Goal: Book appointment/travel/reservation

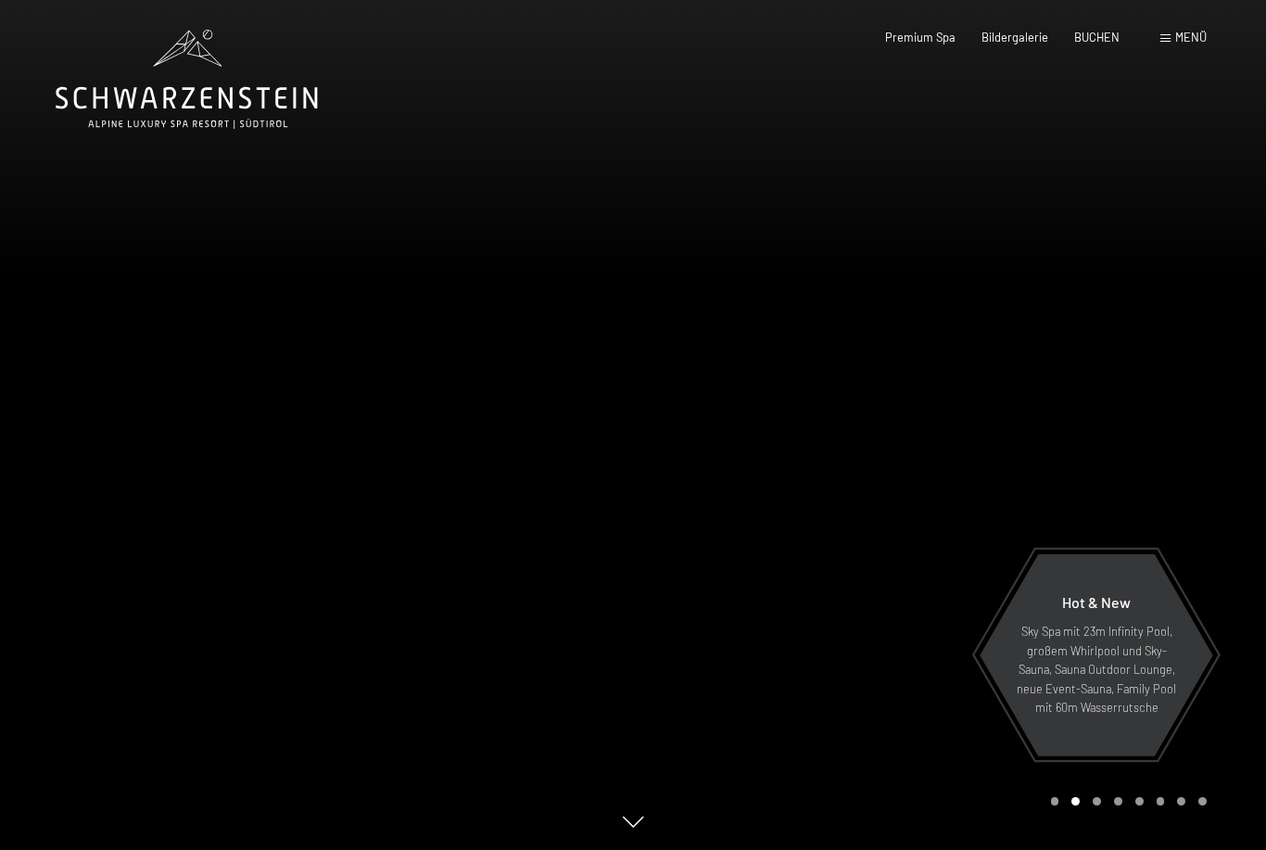
click at [1096, 39] on span "BUCHEN" at bounding box center [1096, 37] width 45 height 15
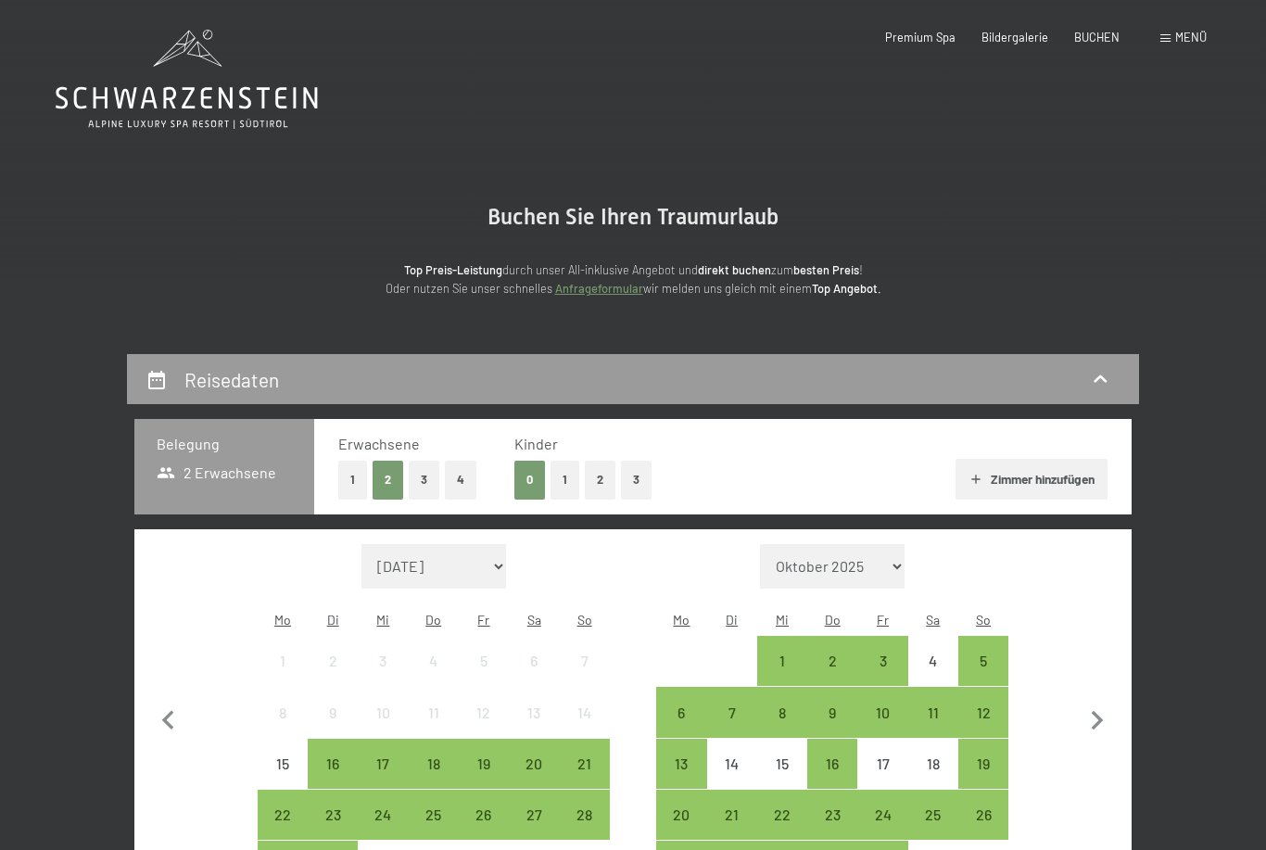
click at [561, 488] on button "1" at bounding box center [564, 480] width 29 height 38
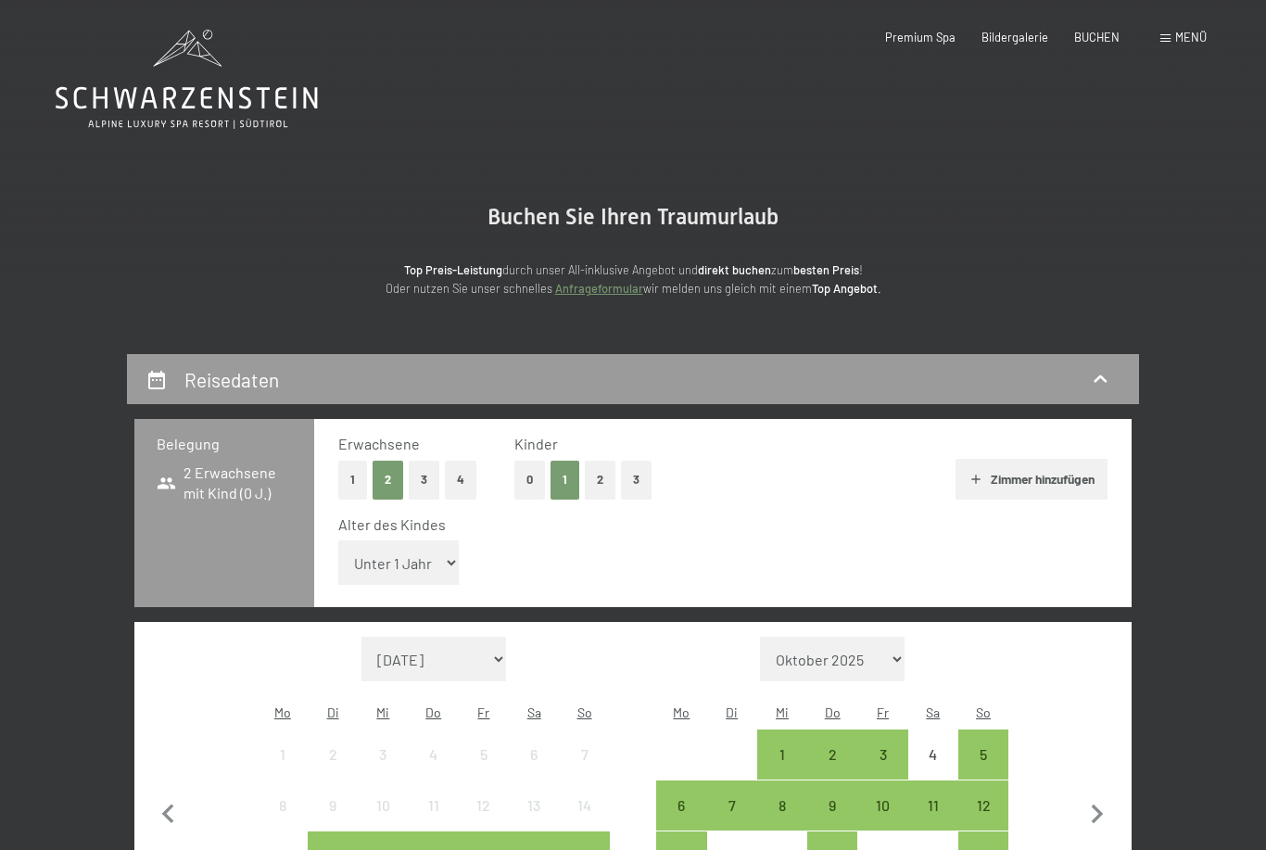
click at [414, 553] on select "Unter 1 Jahr 1 Jahr 2 Jahre 3 Jahre 4 Jahre 5 Jahre 6 Jahre 7 Jahre 8 Jahre 9 J…" at bounding box center [398, 562] width 120 height 44
select select "15"
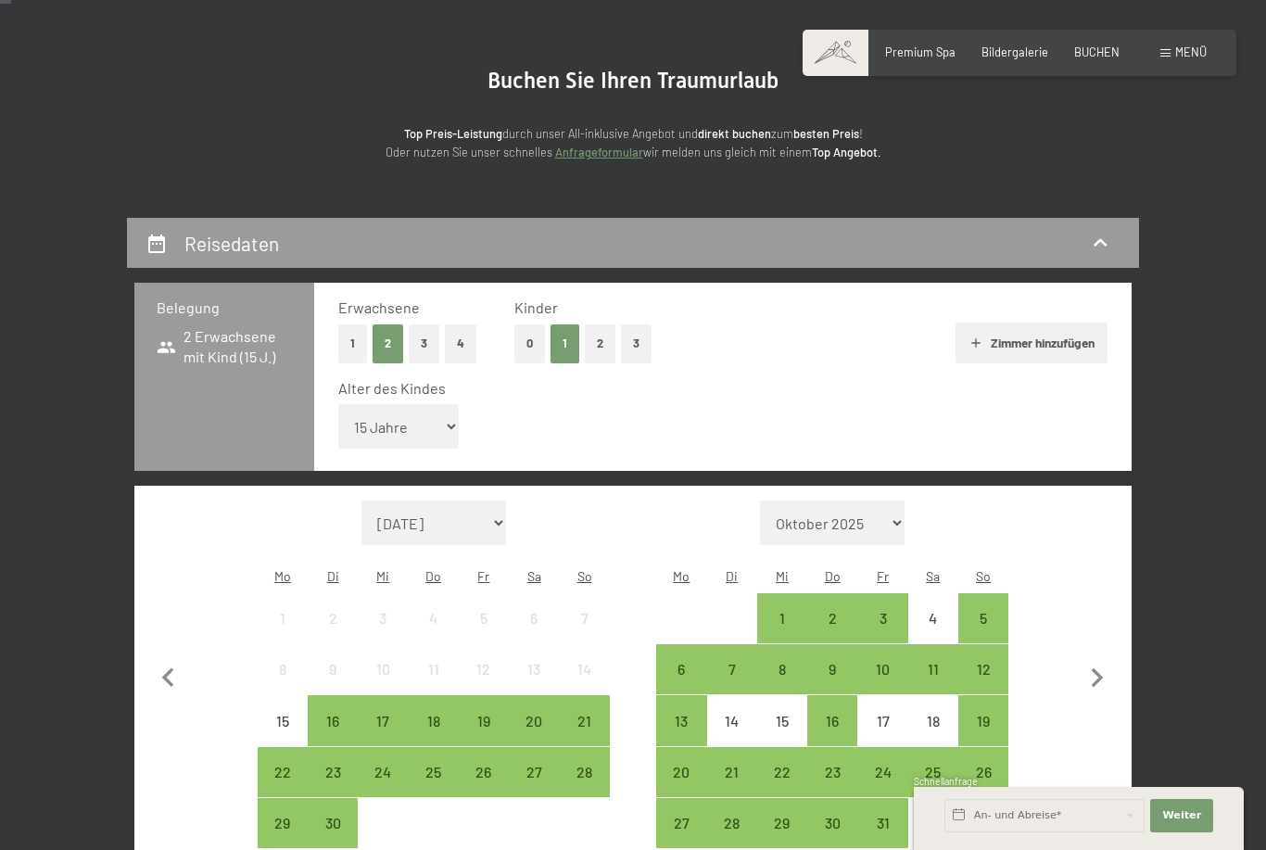
scroll to position [183, 0]
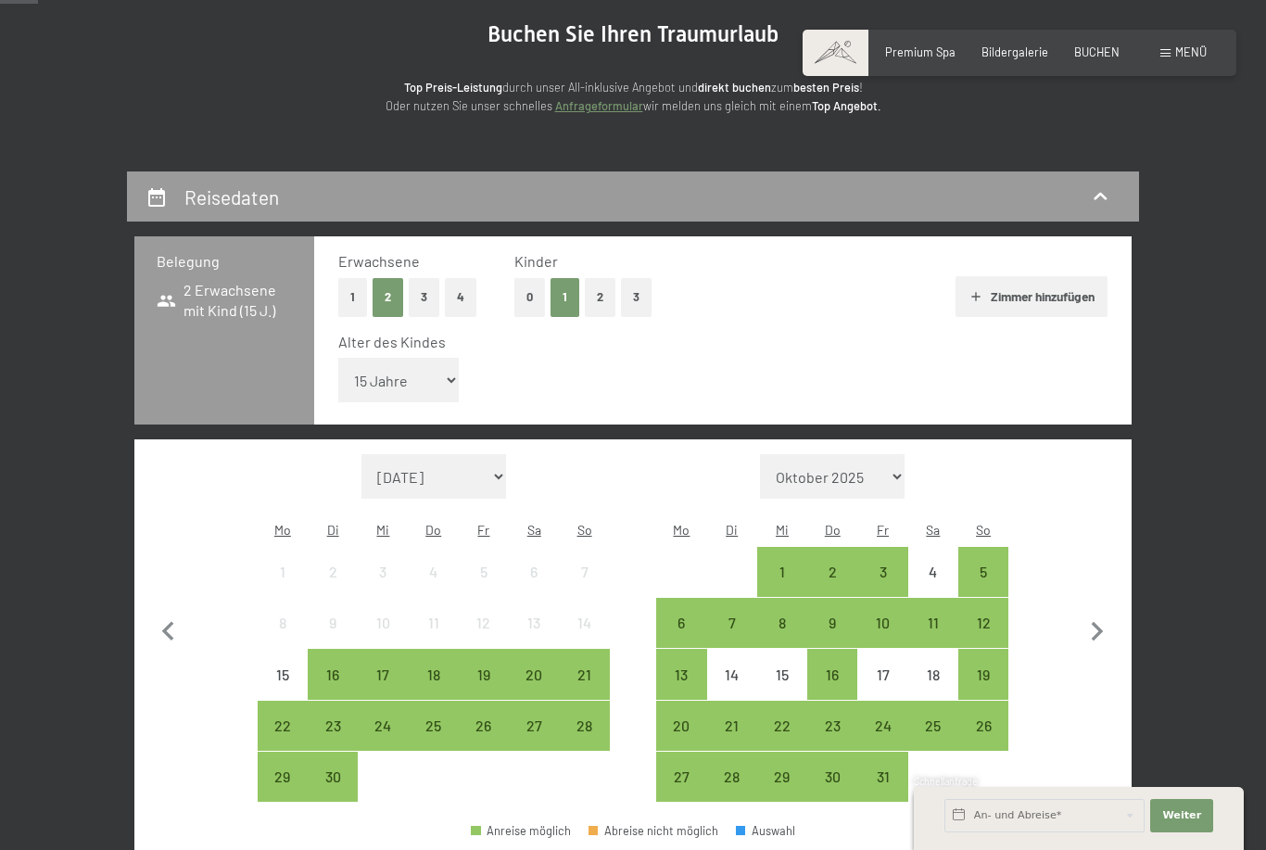
click at [1105, 612] on icon "button" at bounding box center [1097, 631] width 39 height 39
select select "[DATE]"
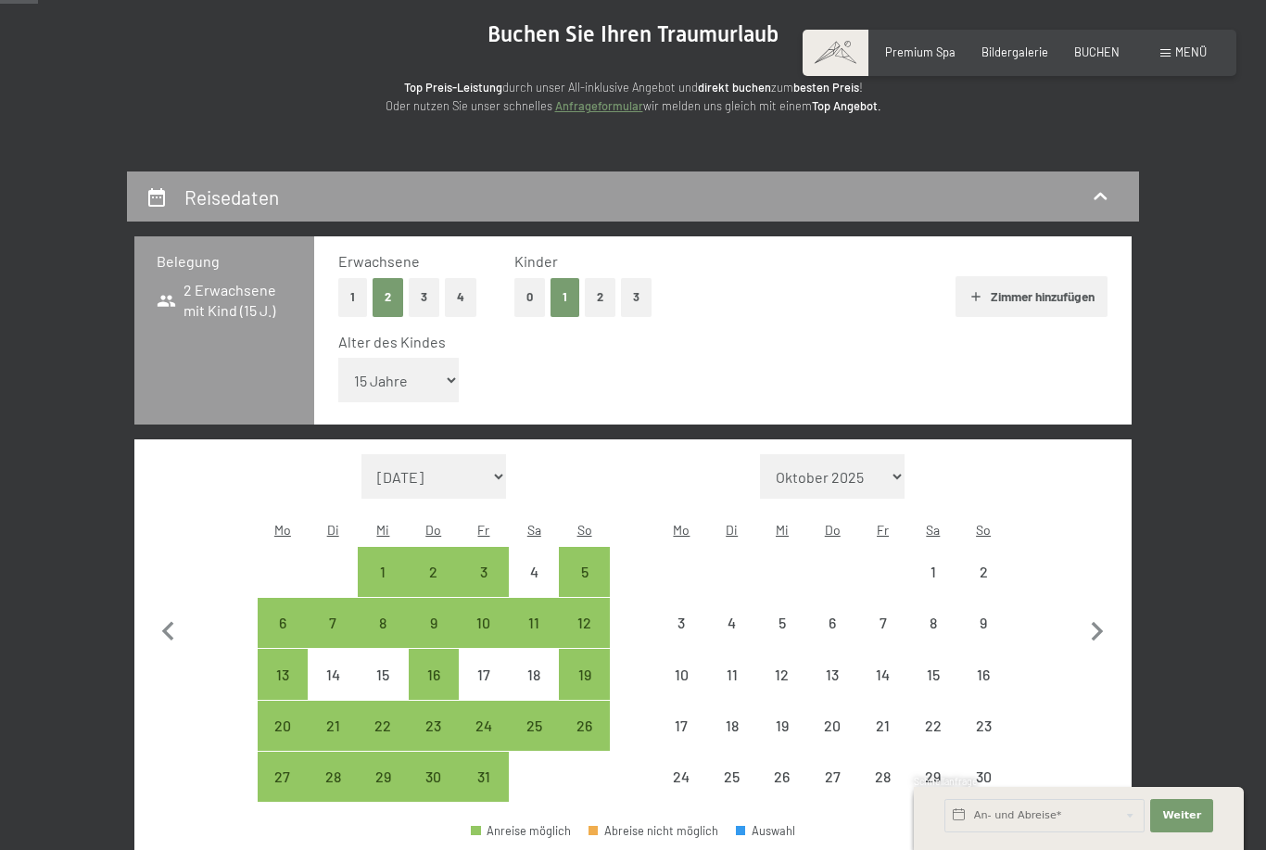
select select "[DATE]"
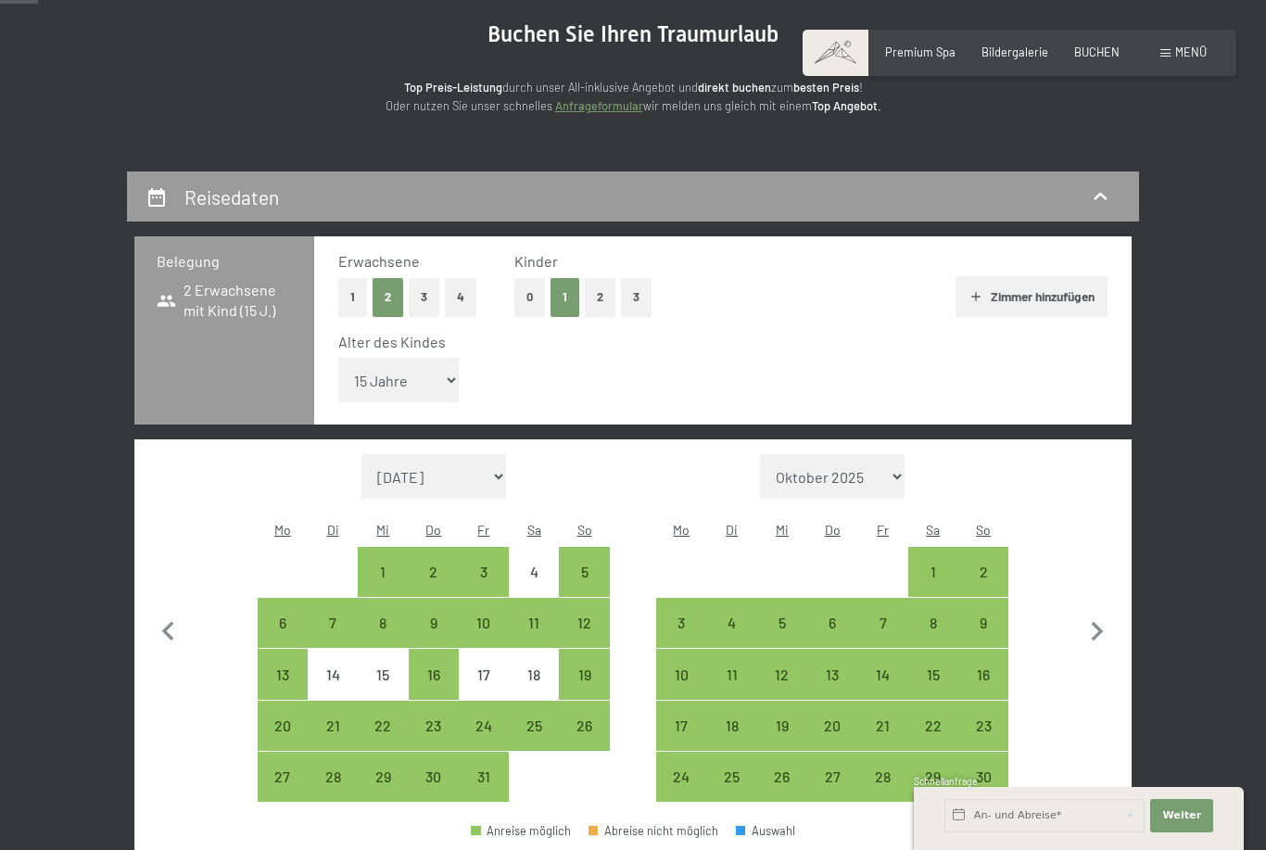
click at [1102, 622] on icon "button" at bounding box center [1098, 631] width 12 height 19
select select "[DATE]"
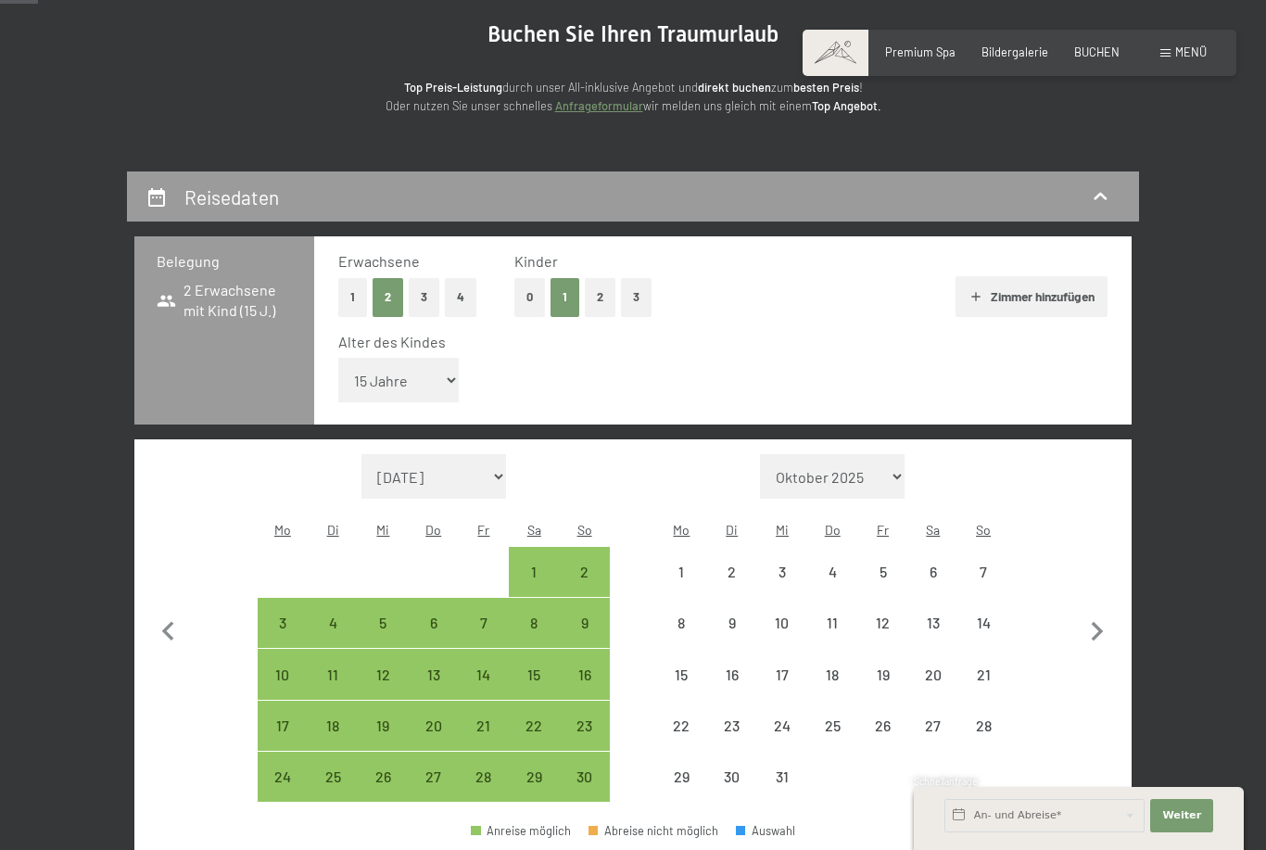
select select "[DATE]"
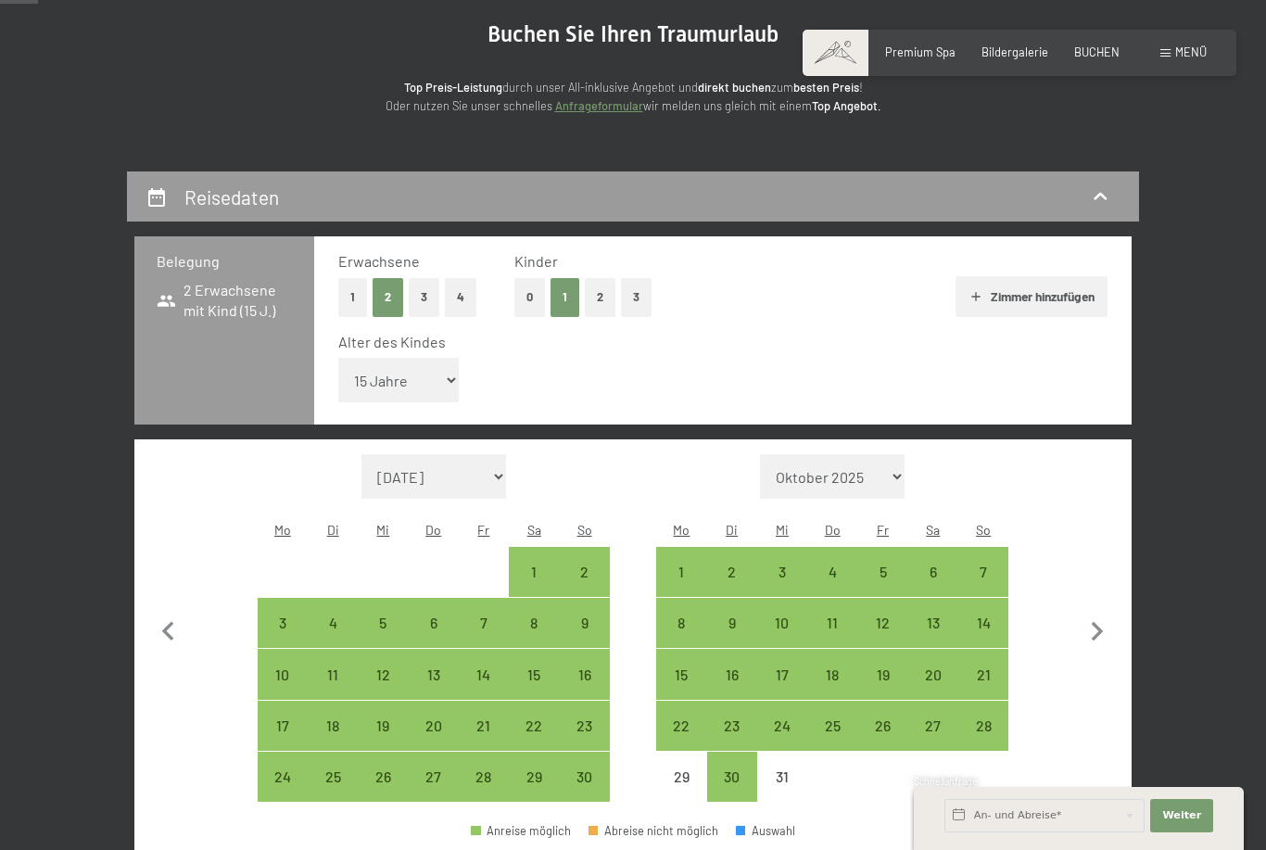
click at [1096, 612] on icon "button" at bounding box center [1097, 631] width 39 height 39
select select "[DATE]"
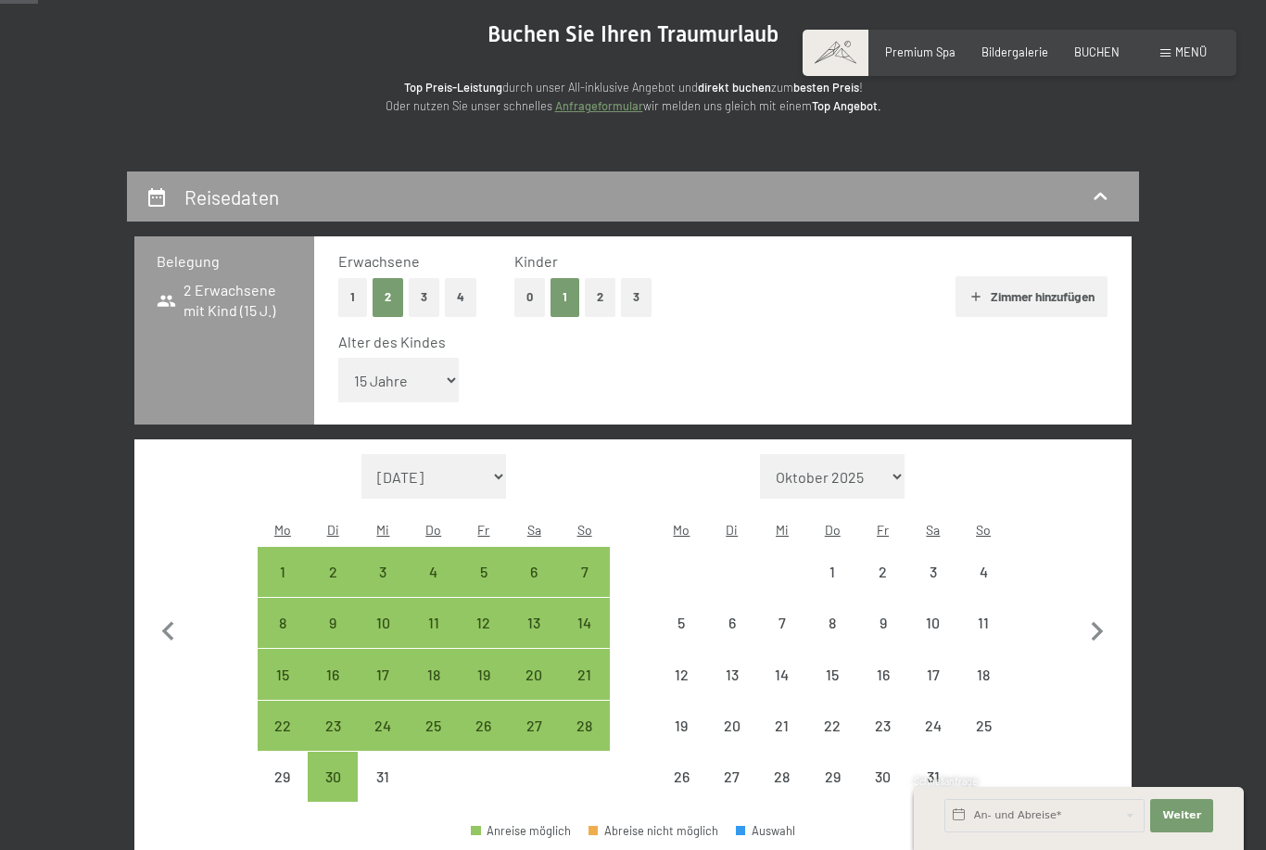
select select "[DATE]"
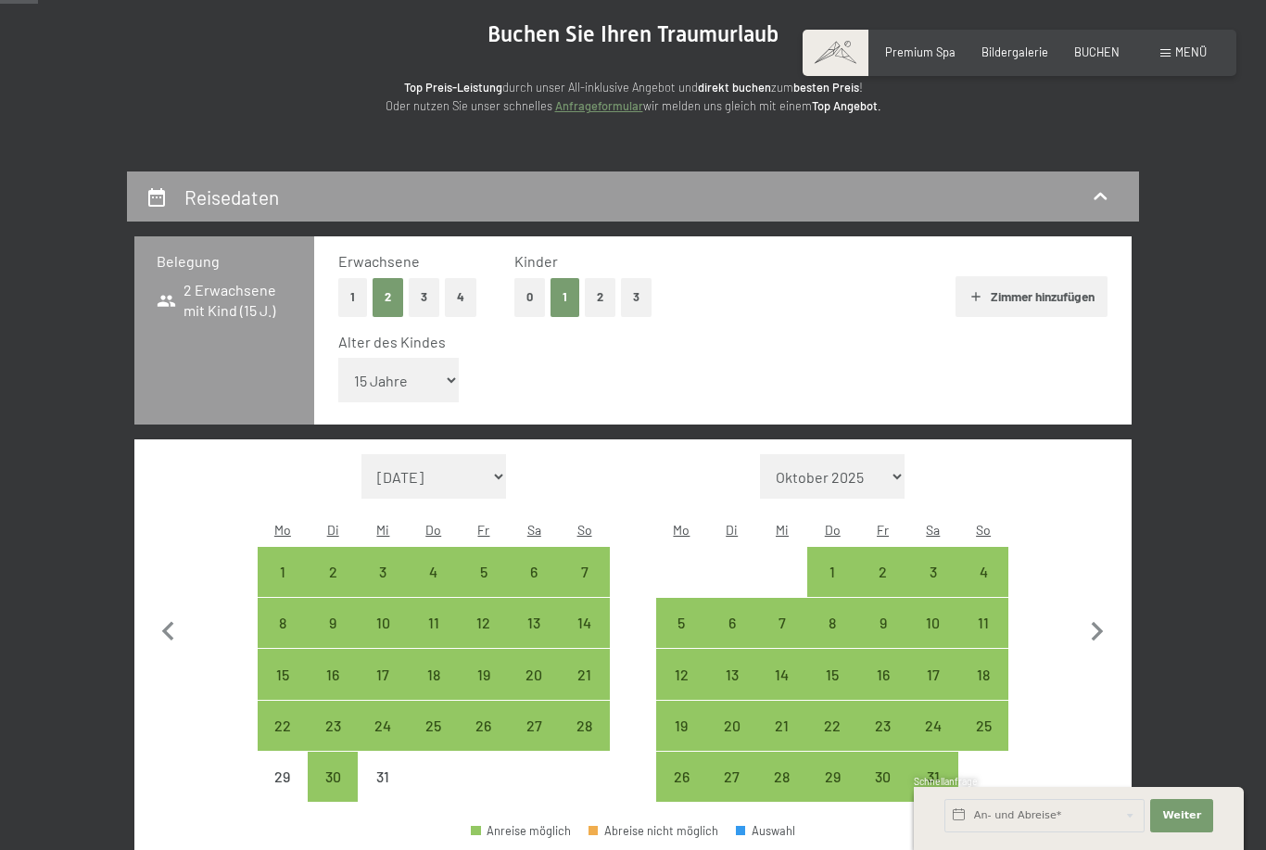
click at [332, 769] on div "30" at bounding box center [332, 792] width 46 height 46
select select "[DATE]"
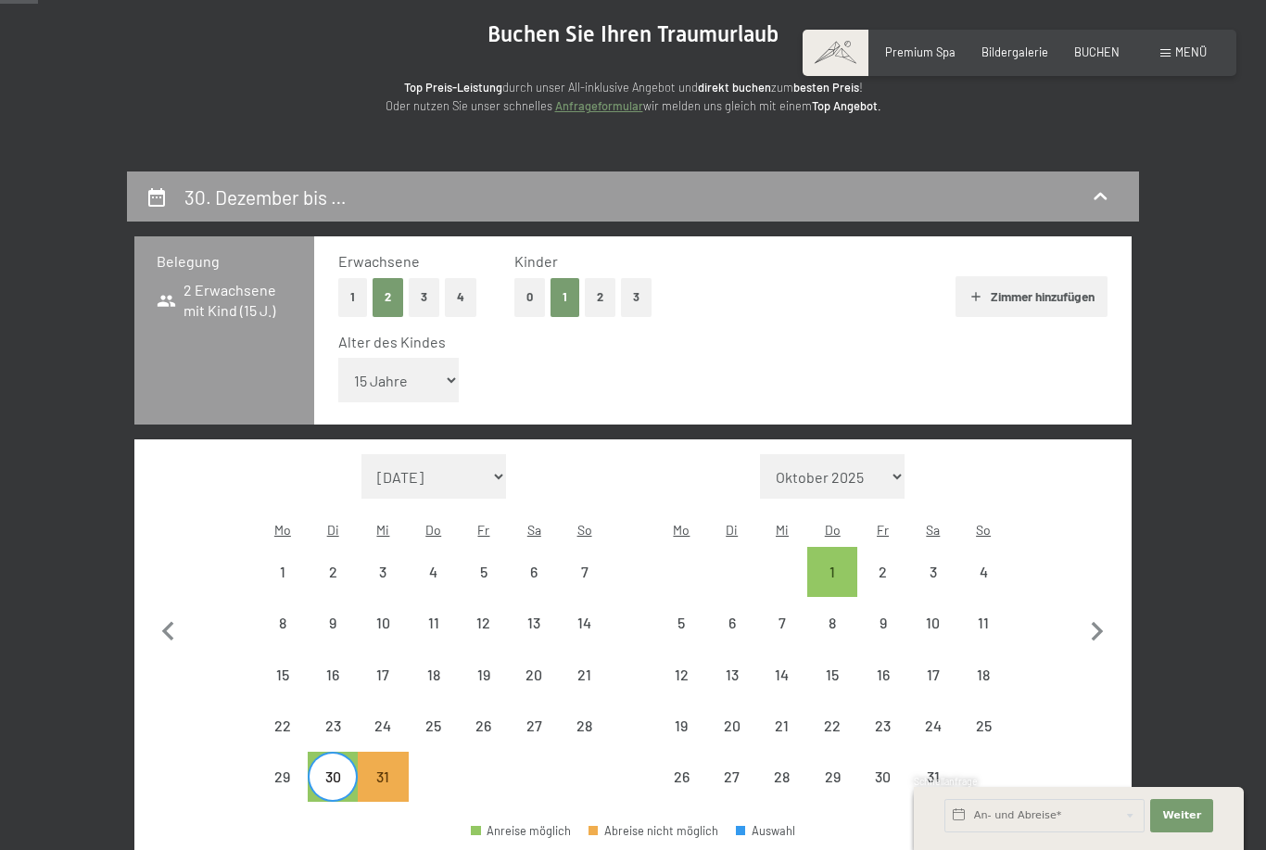
click at [832, 564] on div "1" at bounding box center [832, 587] width 46 height 46
select select "[DATE]"
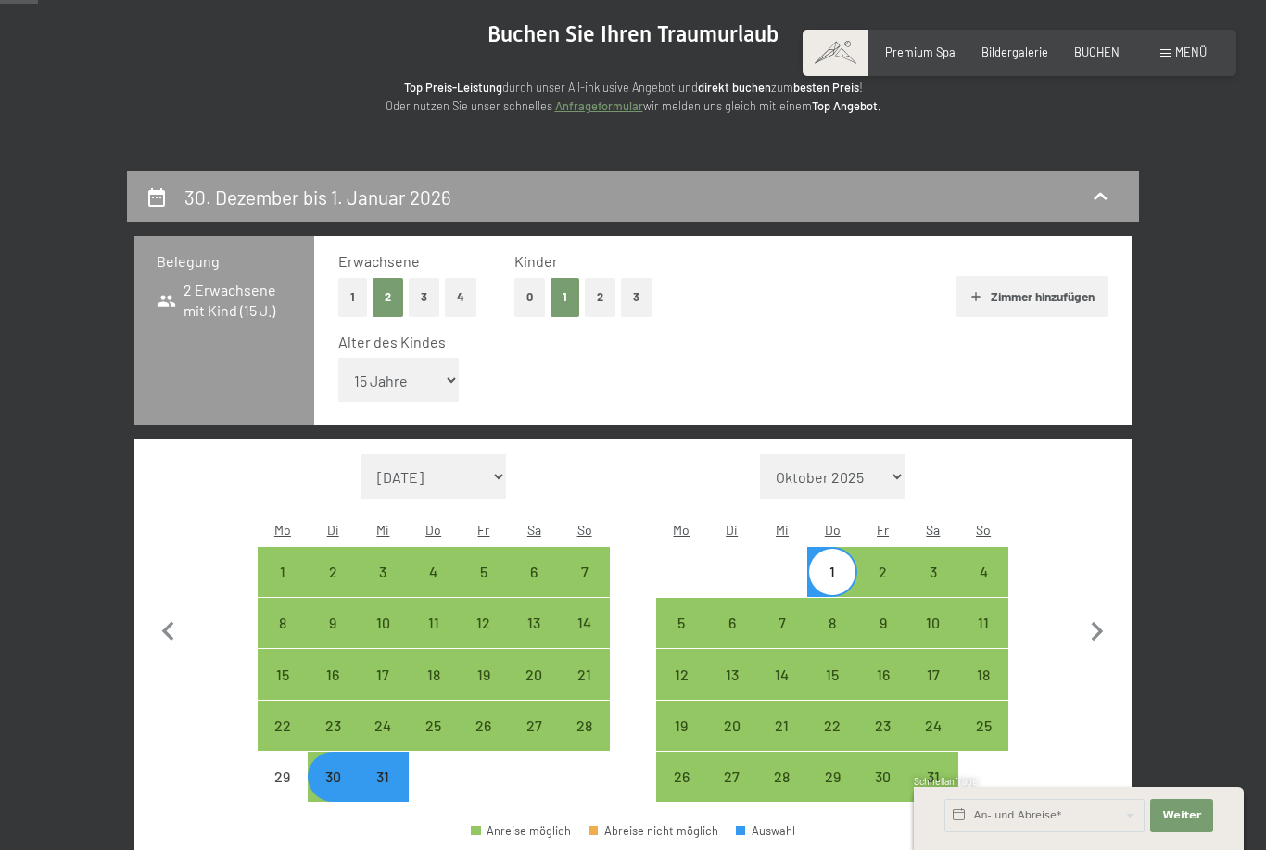
click at [334, 769] on div "30" at bounding box center [332, 792] width 46 height 46
select select "[DATE]"
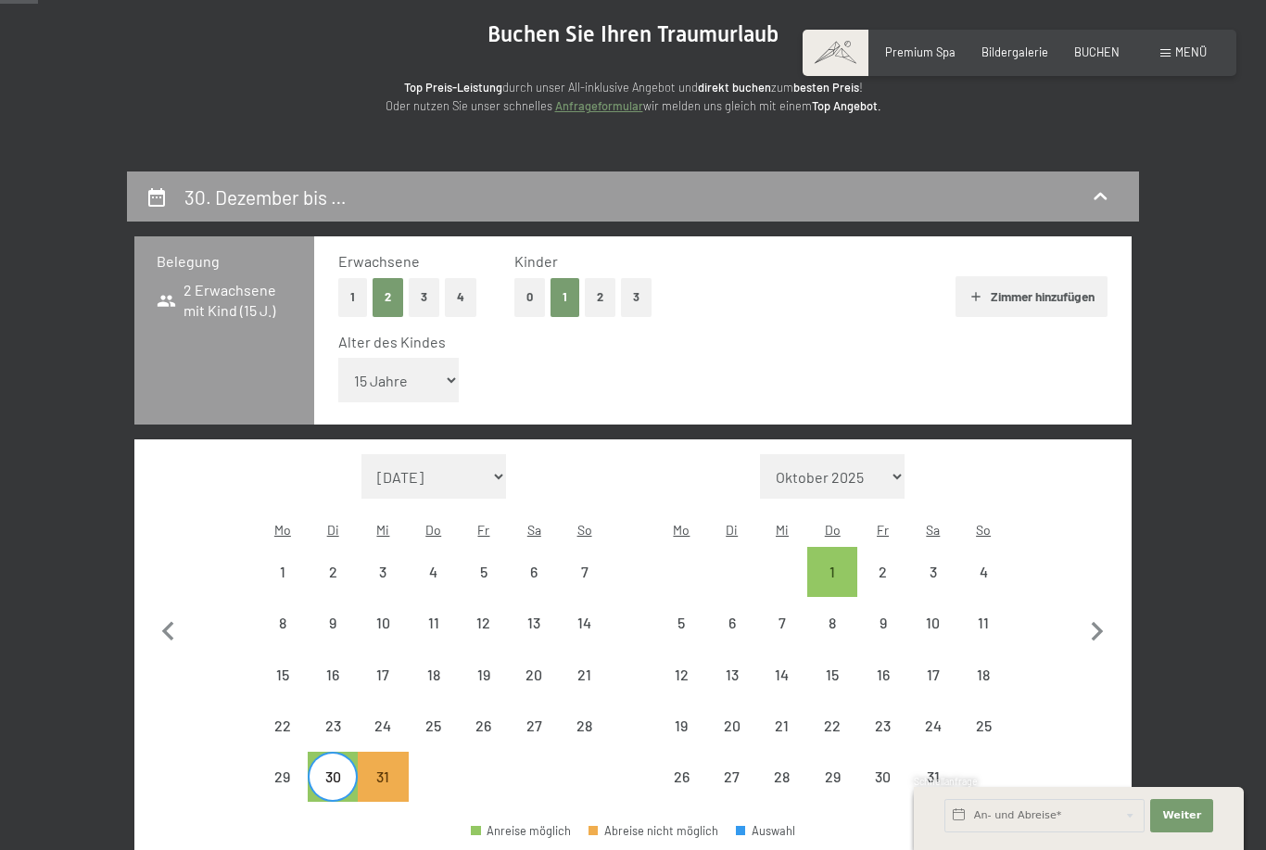
click at [1085, 614] on icon "button" at bounding box center [1097, 631] width 39 height 39
select select "[DATE]"
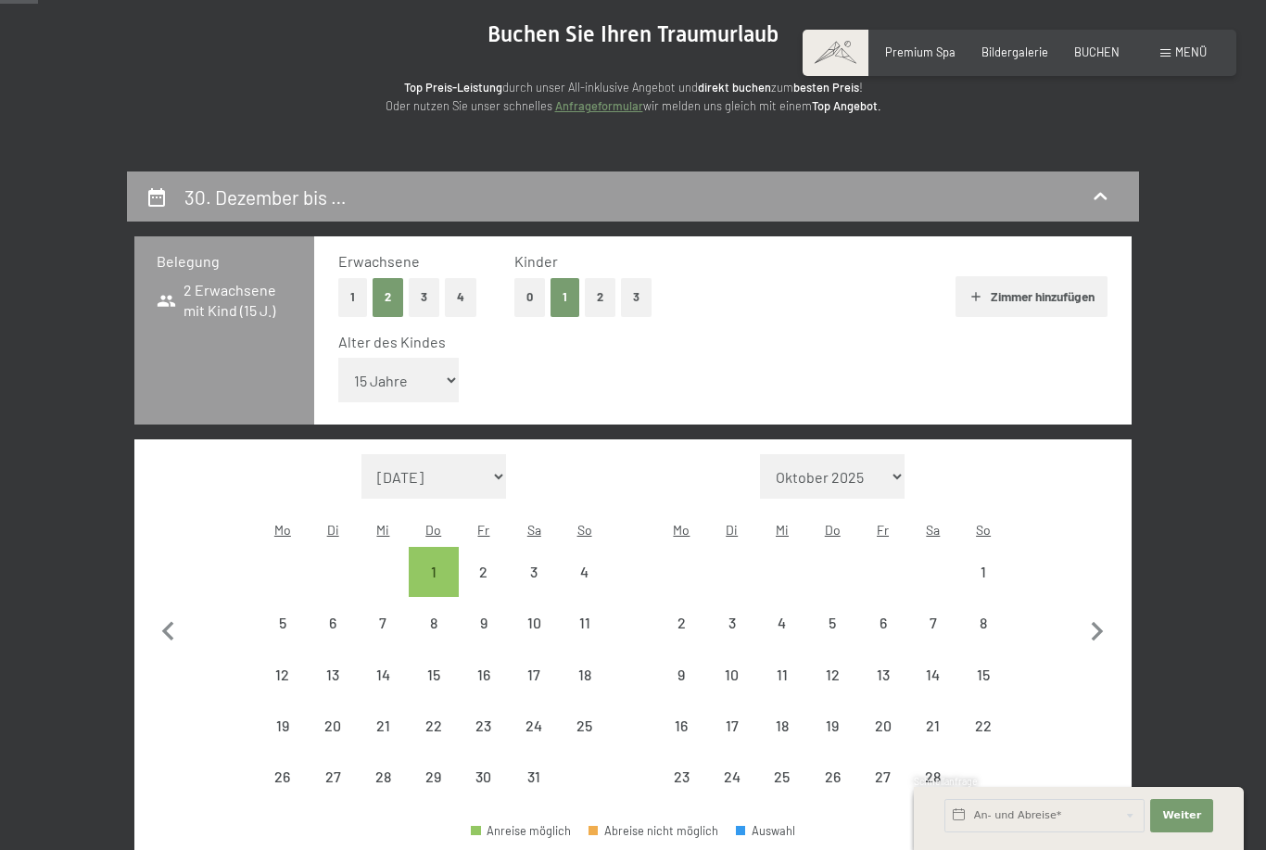
select select "[DATE]"
click at [155, 612] on icon "button" at bounding box center [168, 631] width 39 height 39
select select "[DATE]"
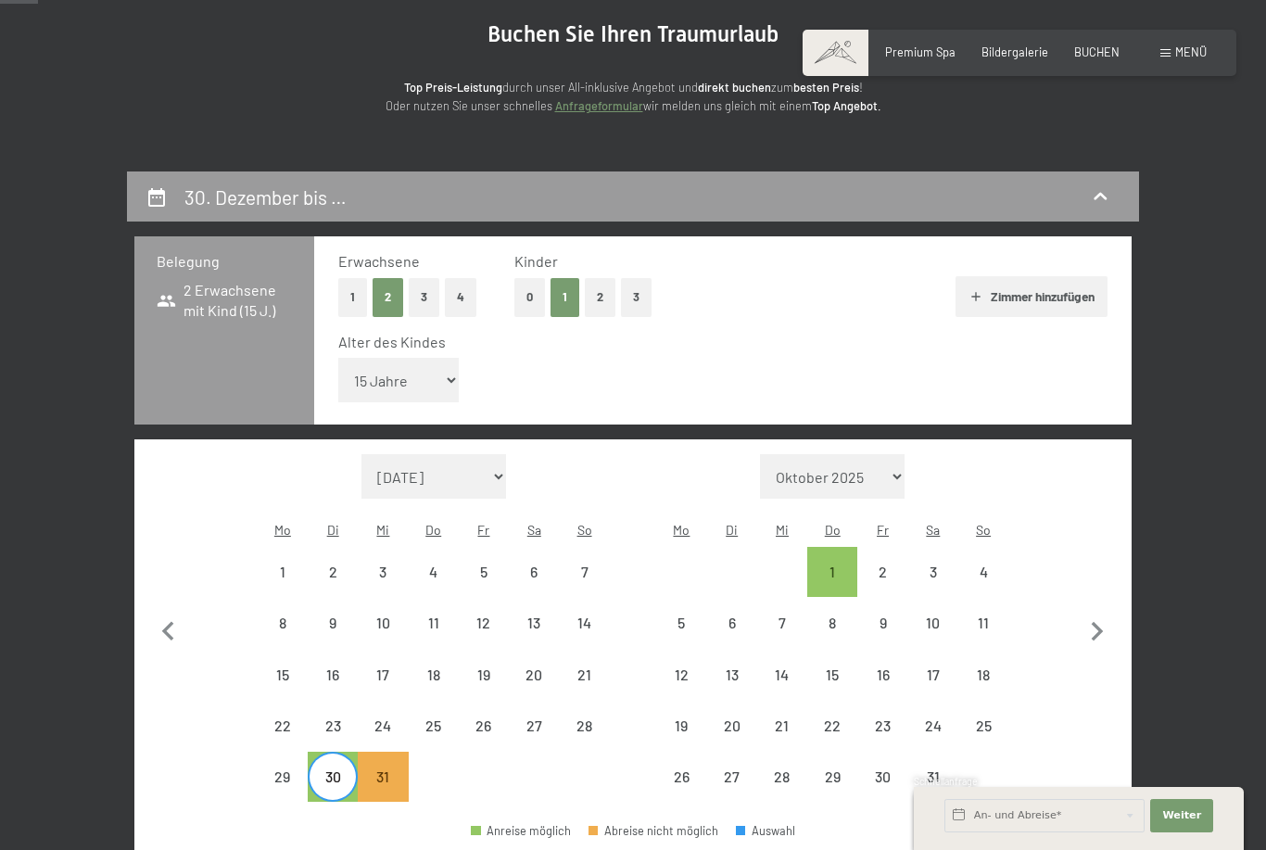
click at [385, 769] on div "31" at bounding box center [383, 792] width 46 height 46
select select "[DATE]"
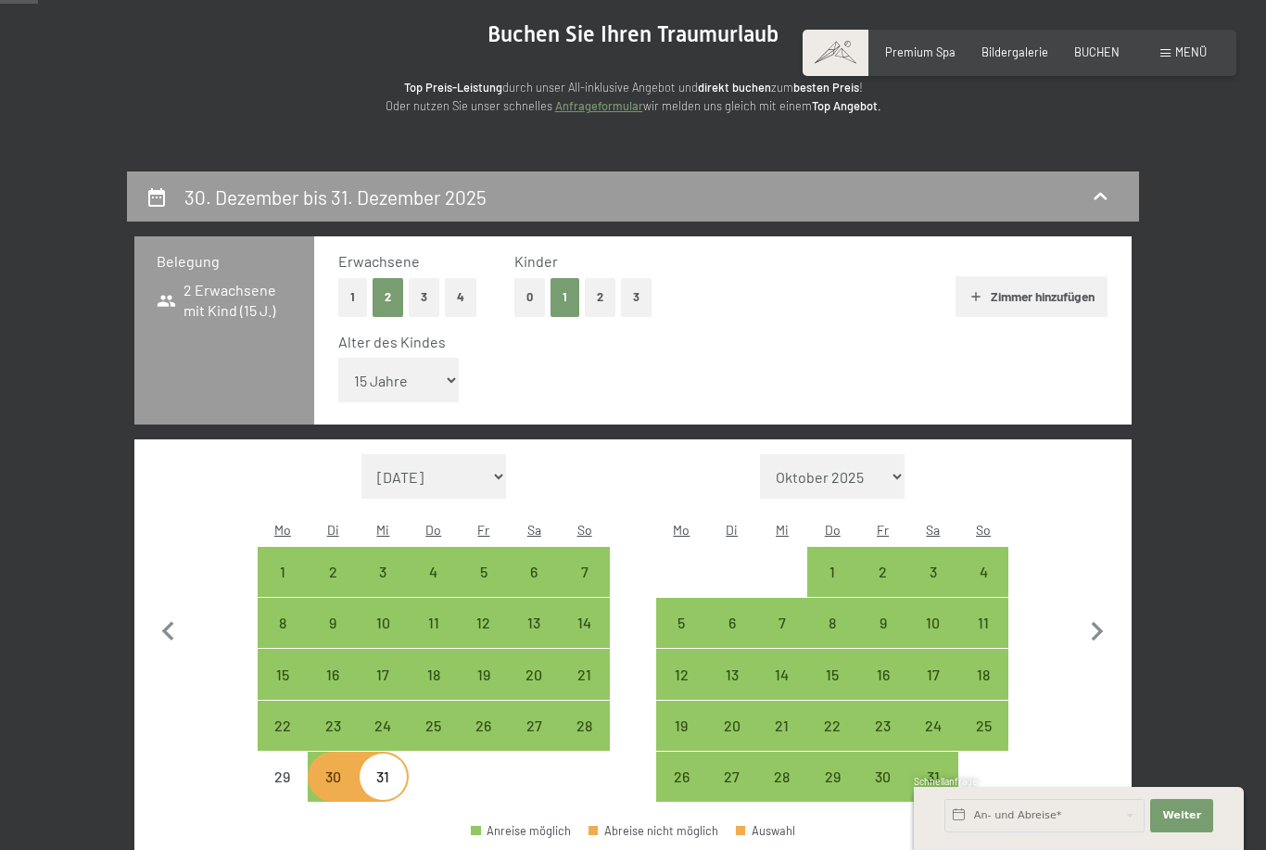
click at [398, 769] on div "31" at bounding box center [383, 792] width 46 height 46
select select "[DATE]"
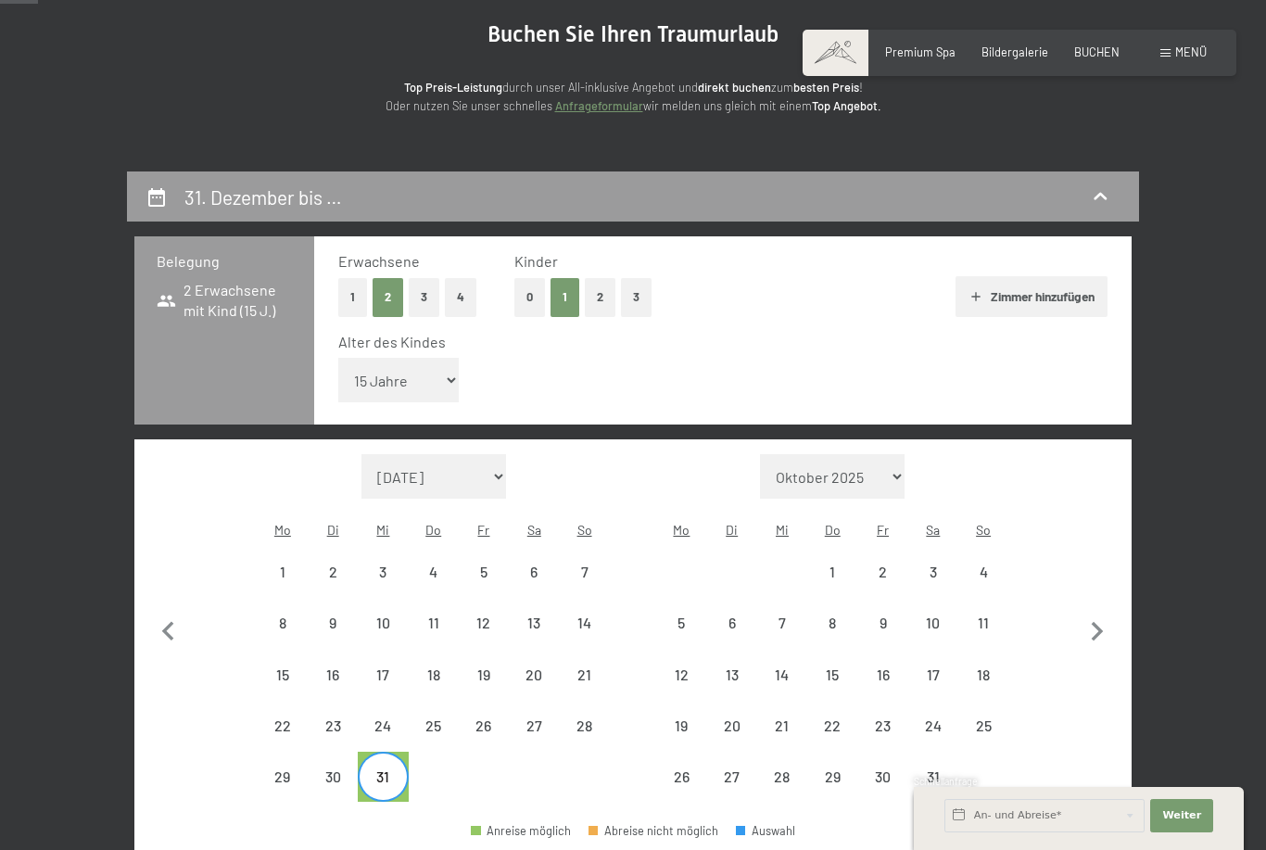
click at [834, 564] on div "1" at bounding box center [832, 587] width 46 height 46
select select "[DATE]"
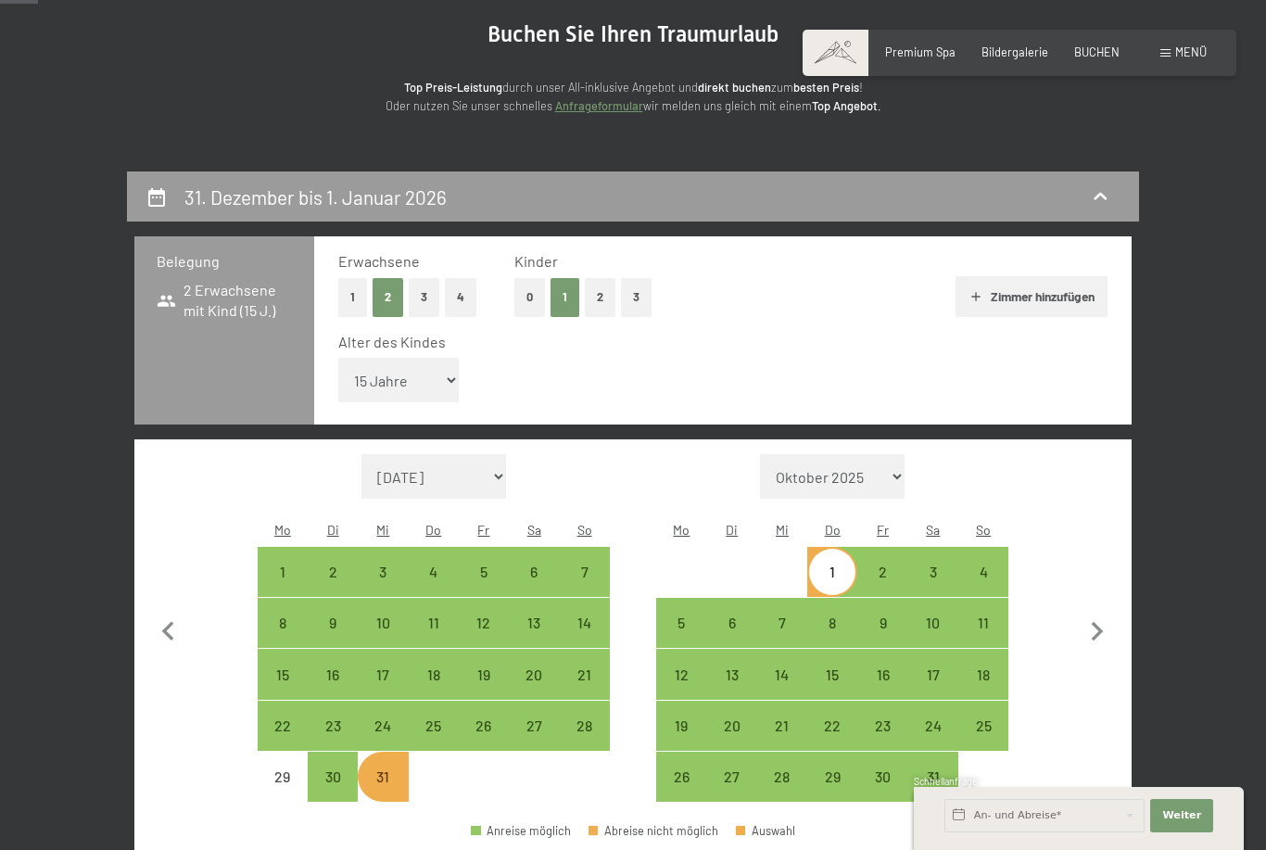
click at [839, 564] on div "1" at bounding box center [832, 587] width 46 height 46
select select "[DATE]"
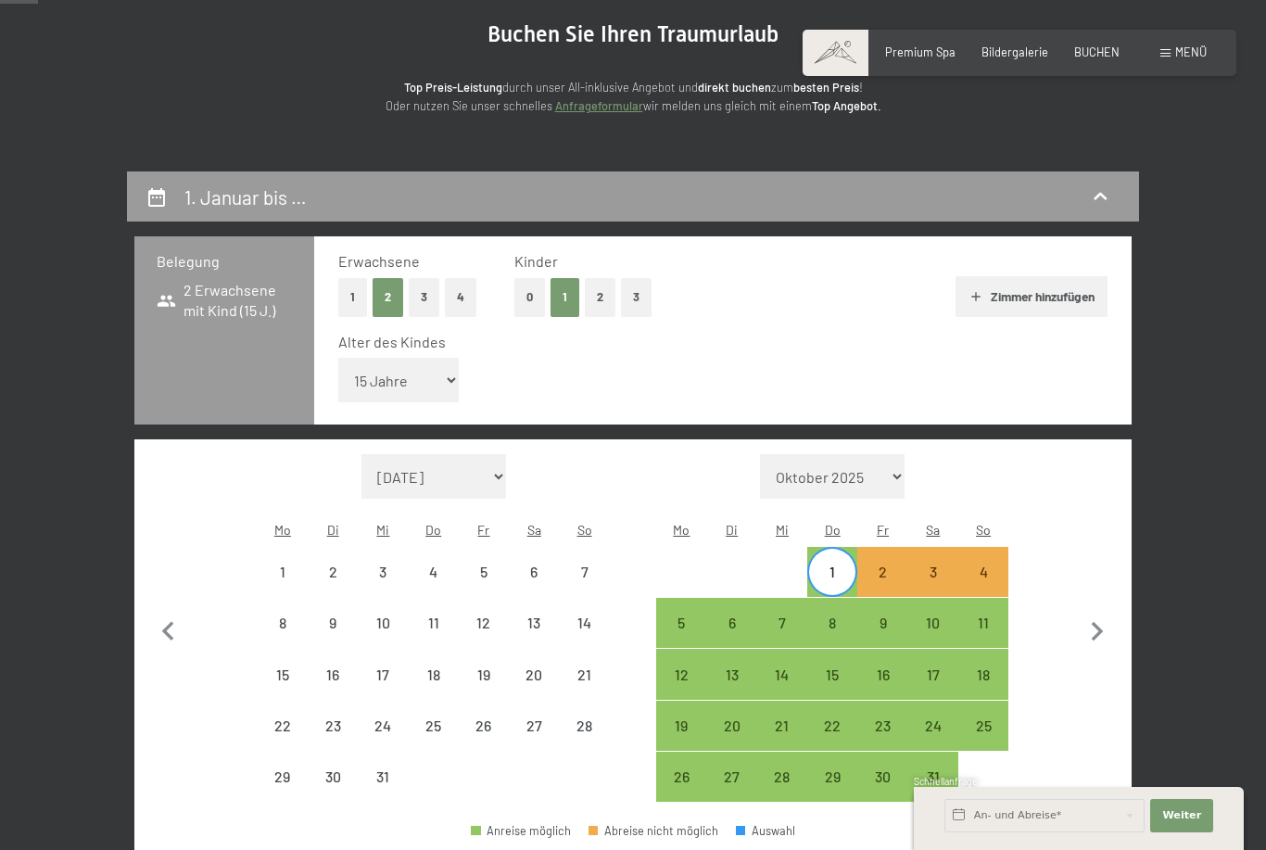
click at [682, 615] on div "5" at bounding box center [681, 638] width 46 height 46
select select "[DATE]"
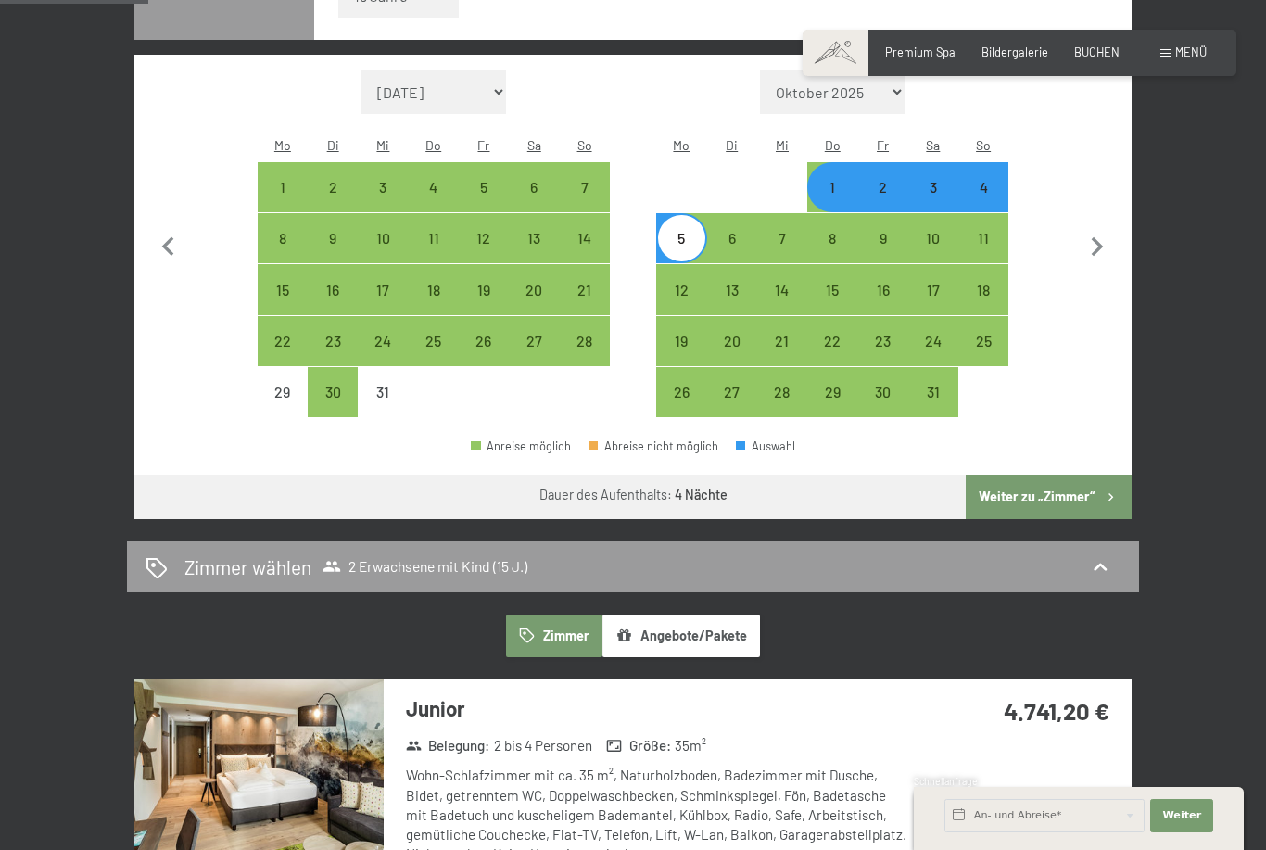
scroll to position [566, 0]
click at [1087, 475] on button "Weiter zu „Zimmer“" at bounding box center [1049, 497] width 166 height 44
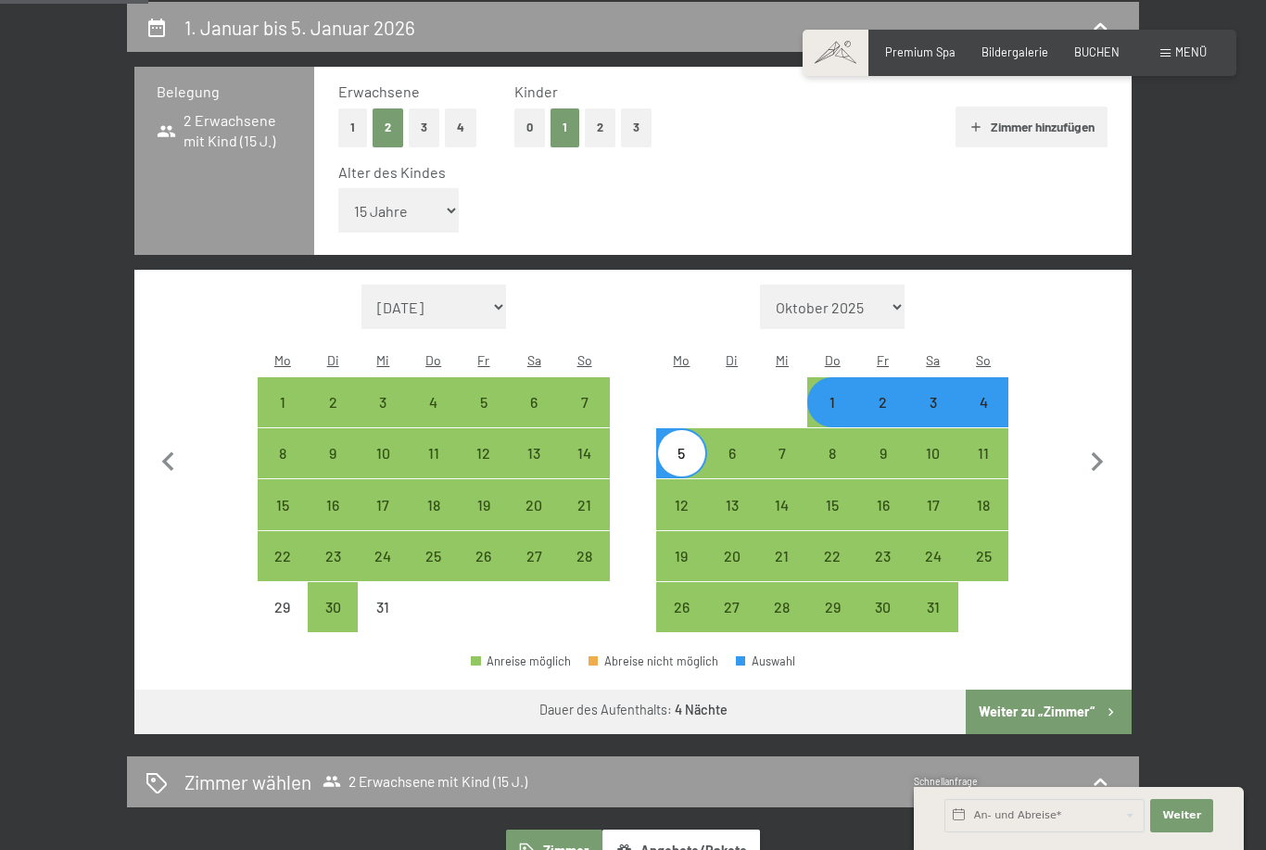
select select "[DATE]"
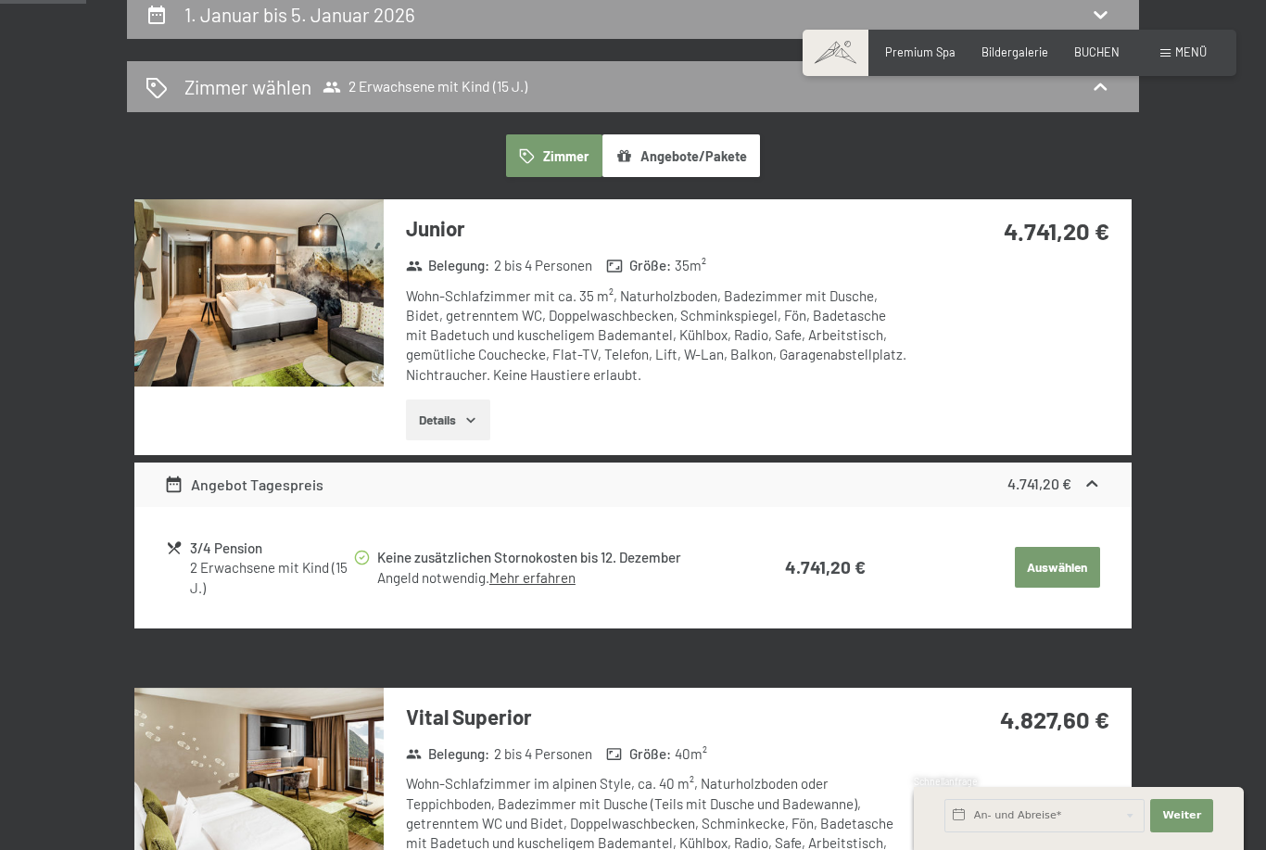
scroll to position [271, 0]
